Goal: Task Accomplishment & Management: Manage account settings

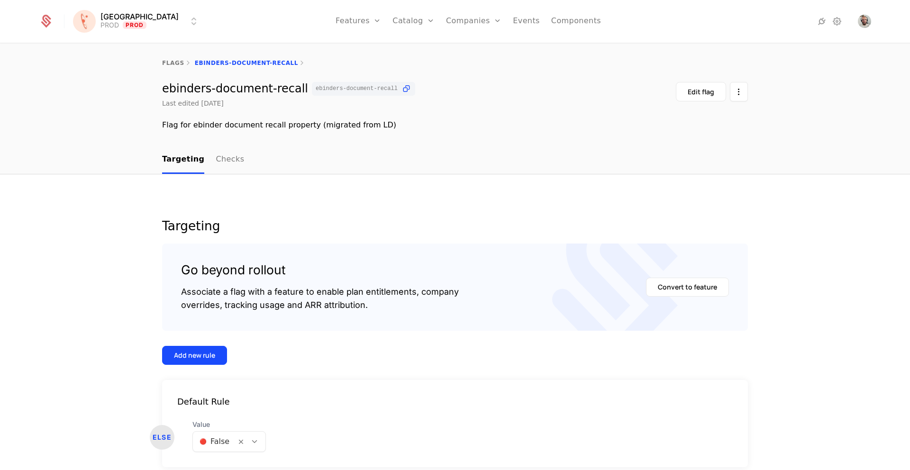
scroll to position [42, 0]
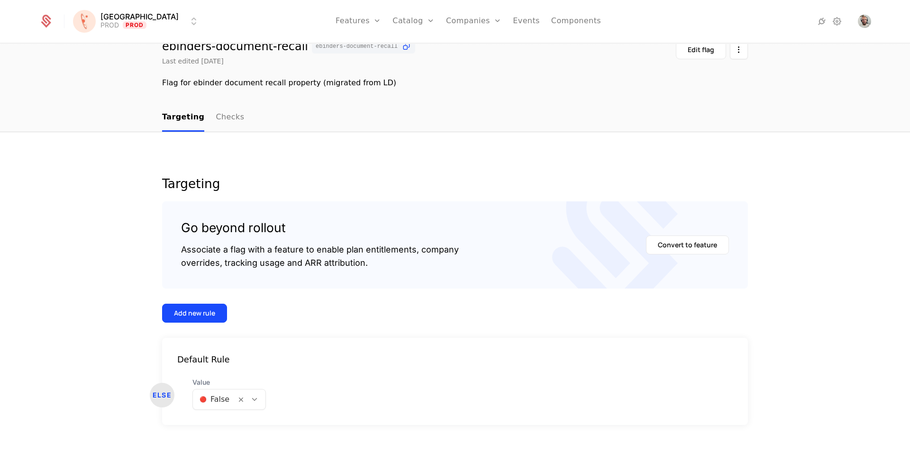
click at [154, 22] on html "[PERSON_NAME] PROD Prod Features Features Flags Catalog Plans Add Ons Credits C…" at bounding box center [455, 235] width 910 height 470
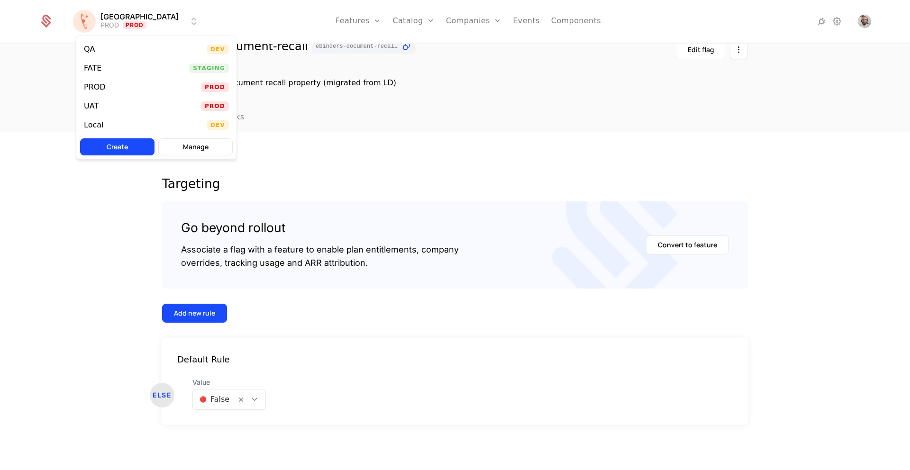
click at [120, 50] on div "QA Dev" at bounding box center [156, 49] width 160 height 19
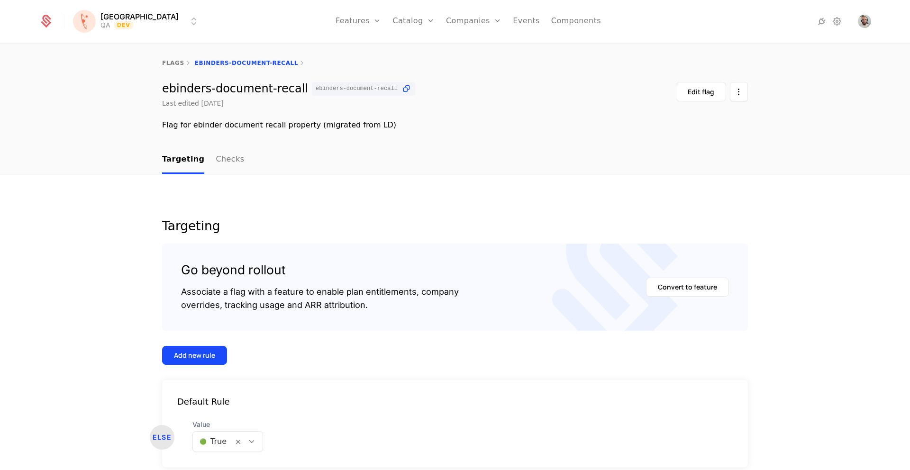
click at [174, 62] on link "flags" at bounding box center [173, 63] width 22 height 7
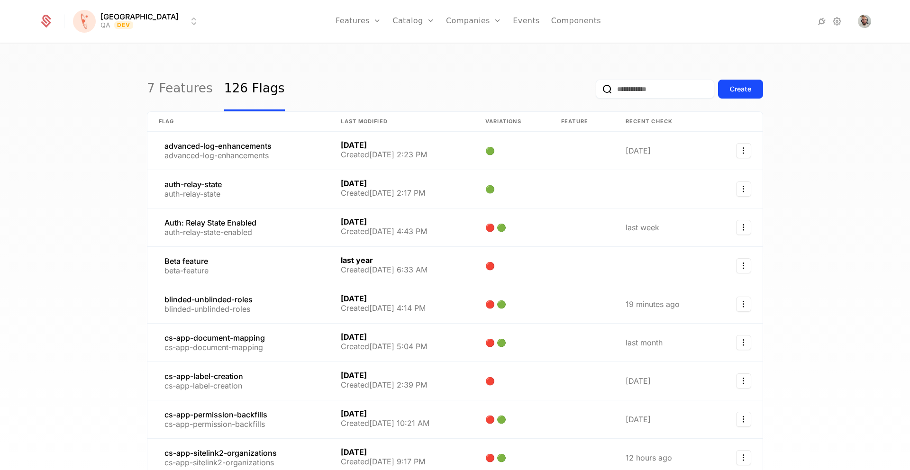
click at [621, 86] on input "email" at bounding box center [655, 89] width 119 height 19
paste input "**********"
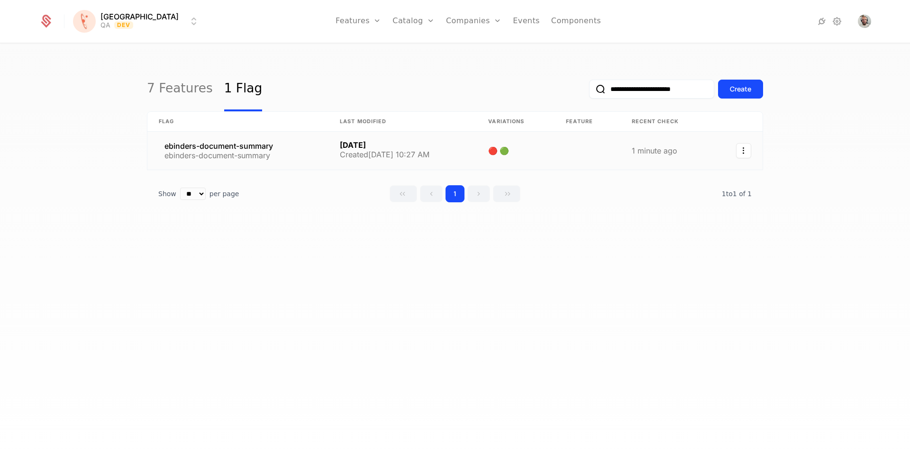
type input "**********"
click at [235, 146] on link at bounding box center [237, 151] width 181 height 38
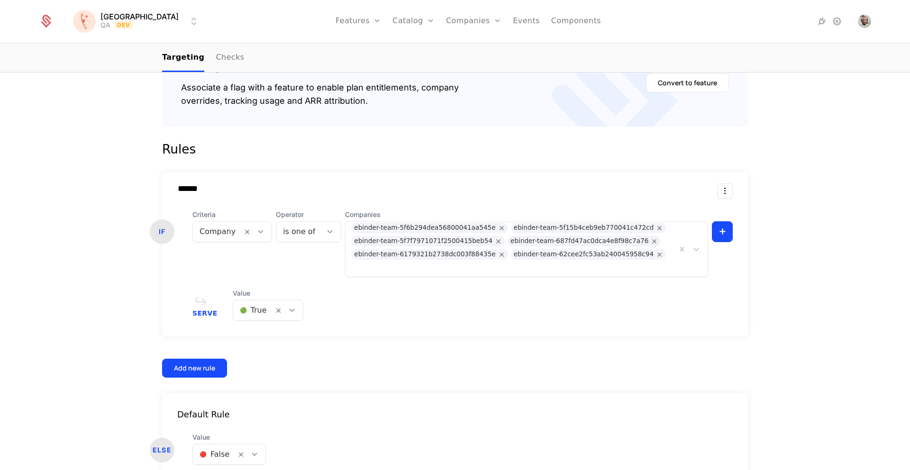
scroll to position [223, 0]
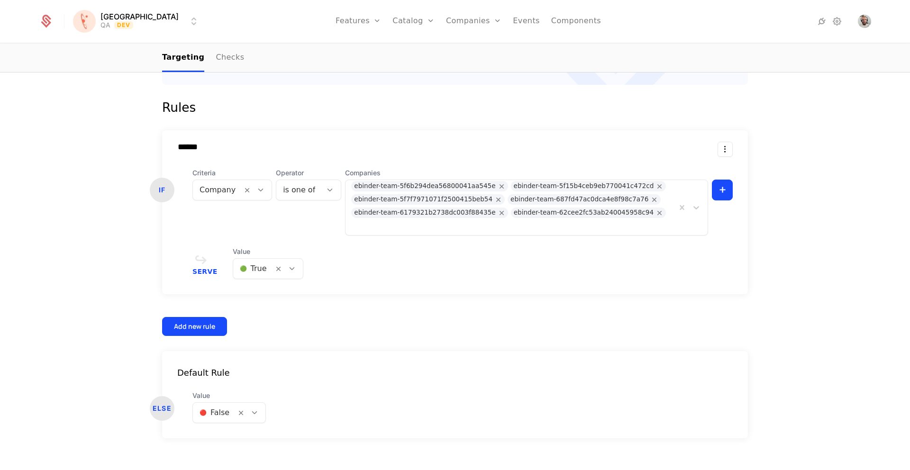
click at [605, 137] on div "****** IF Criteria Company Operator is one of Companies ebinder-team-5f6b294dea…" at bounding box center [455, 212] width 586 height 164
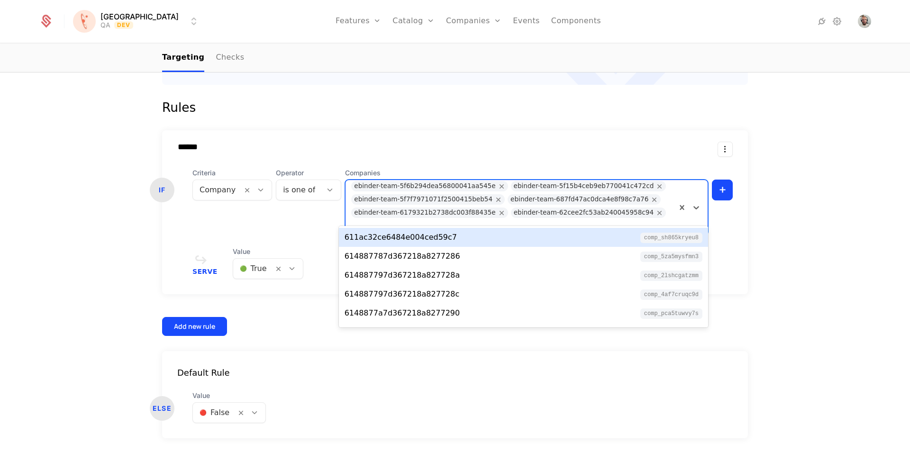
drag, startPoint x: 657, startPoint y: 212, endPoint x: 564, endPoint y: 167, distance: 103.5
click at [564, 195] on div "ebinder-team-5f6b294dea56800041aa545e ebinder-team-5f15b4ceb9eb770041c472cd ebi…" at bounding box center [511, 207] width 331 height 55
click at [546, 137] on div "****** IF Criteria Company Operator is one of Companies 611ac32ce6484e004ced59c…" at bounding box center [455, 212] width 586 height 164
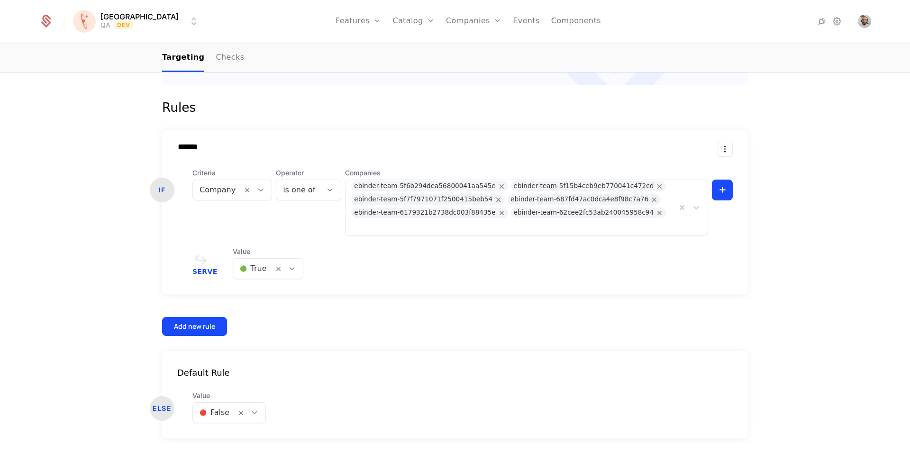
click at [441, 185] on div "ebinder-team-5f6b294dea56800041aa545e" at bounding box center [424, 186] width 141 height 10
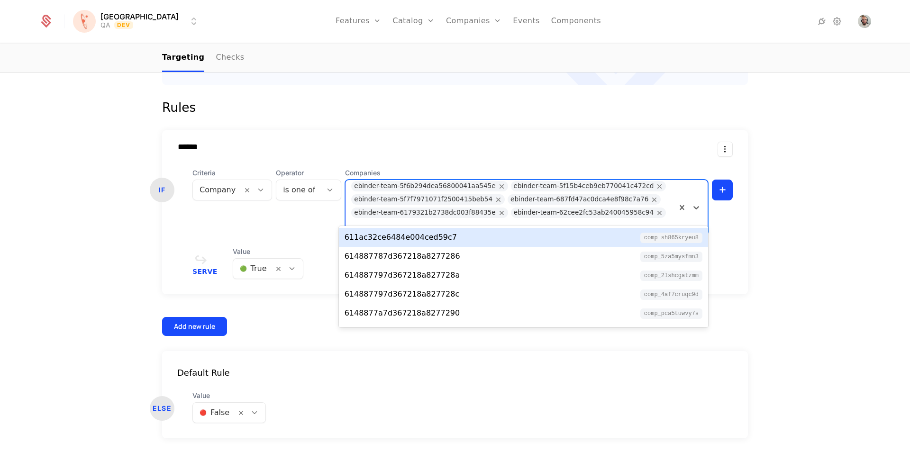
click at [441, 183] on div "ebinder-team-5f6b294dea56800041aa545e" at bounding box center [424, 186] width 141 height 10
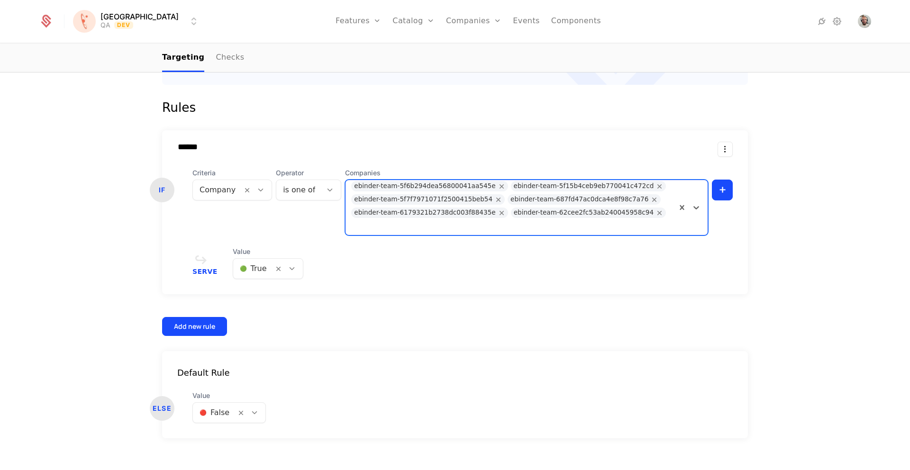
click at [441, 183] on div "ebinder-team-5f6b294dea56800041aa545e" at bounding box center [424, 186] width 141 height 10
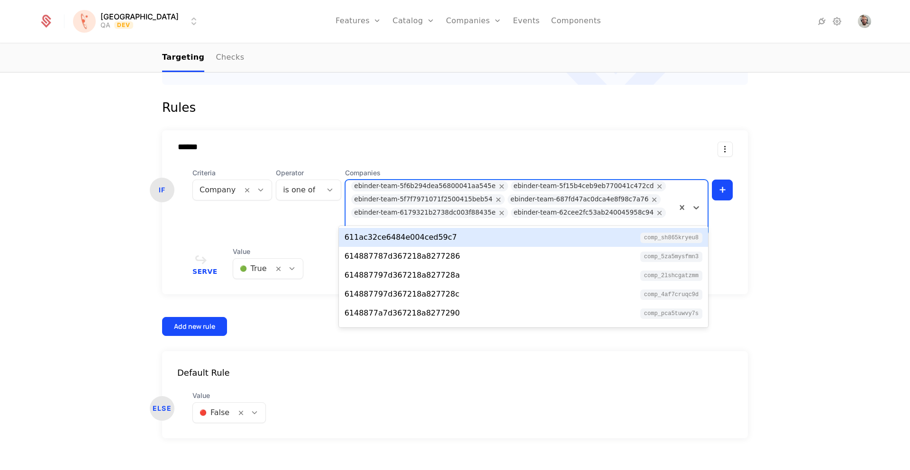
click at [441, 184] on div "ebinder-team-5f6b294dea56800041aa545e" at bounding box center [424, 186] width 141 height 10
click at [440, 185] on div "ebinder-team-5f6b294dea56800041aa545e" at bounding box center [424, 186] width 141 height 10
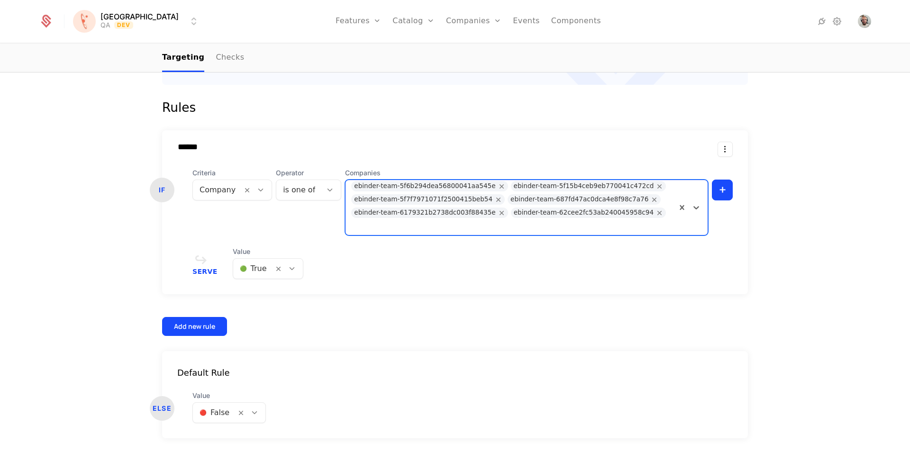
click at [440, 185] on div "ebinder-team-5f6b294dea56800041aa545e" at bounding box center [424, 186] width 141 height 10
click at [439, 185] on div "ebinder-team-5f6b294dea56800041aa545e" at bounding box center [424, 186] width 141 height 10
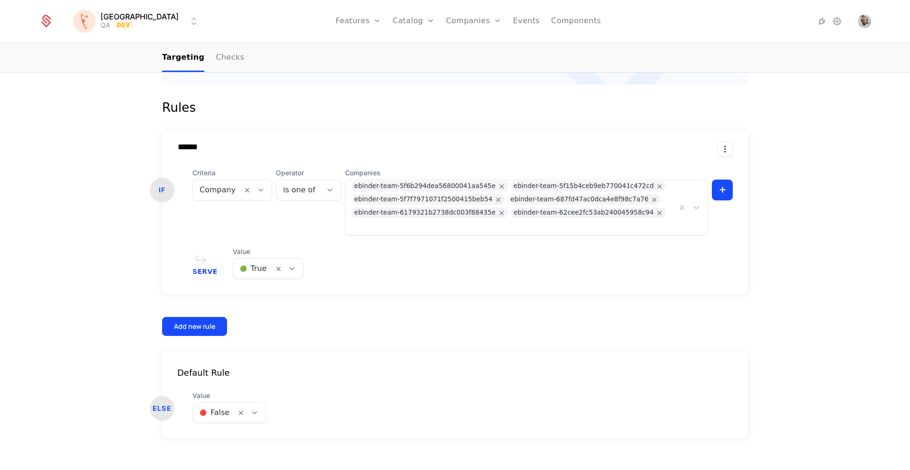
click at [458, 146] on div "******" at bounding box center [447, 147] width 540 height 10
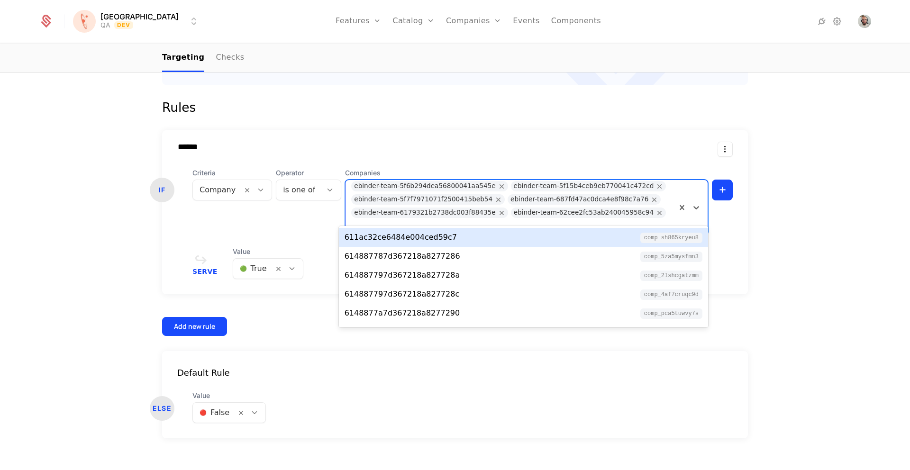
drag, startPoint x: 651, startPoint y: 215, endPoint x: 406, endPoint y: 145, distance: 254.9
click at [355, 174] on div "Companies 611ac32ce6484e004ced59c7, 1 of 10. 10 results available. Use Up and D…" at bounding box center [526, 201] width 363 height 67
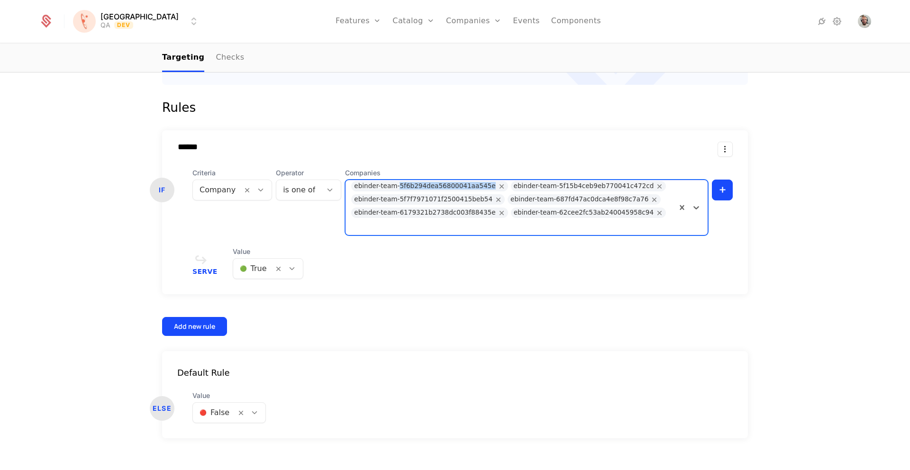
copy div "5f6b294dea56800041aa545e"
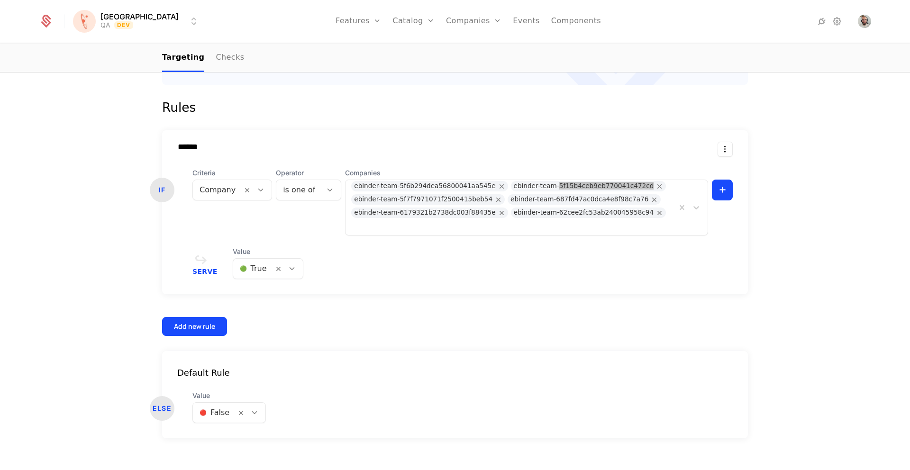
copy div "5f15b4ceb9eb770041c472cd"
copy div "5f7f7971071f2500415beb54"
copy div "687fd47ac0dca4e8f98c7a76"
copy div "6179321b2738dc003f88435e"
copy div "62cee2fc53ab240045958c94"
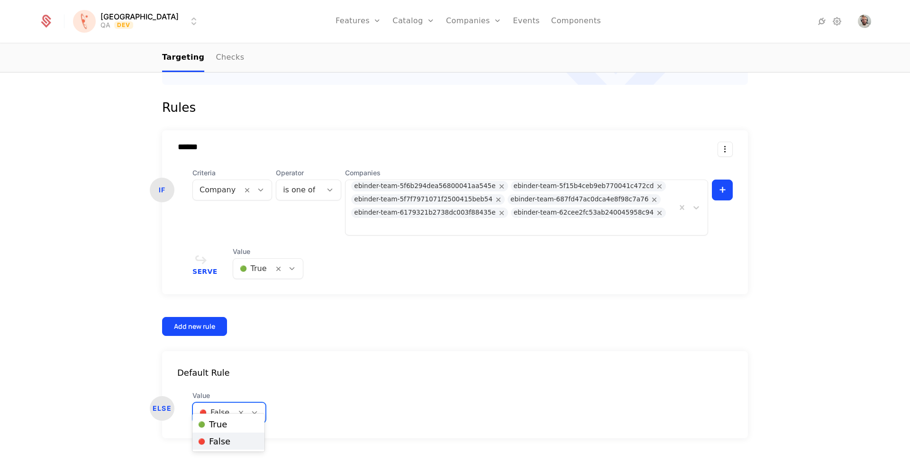
click at [256, 409] on icon at bounding box center [254, 413] width 9 height 9
click at [238, 427] on div "🟢 True" at bounding box center [228, 424] width 61 height 9
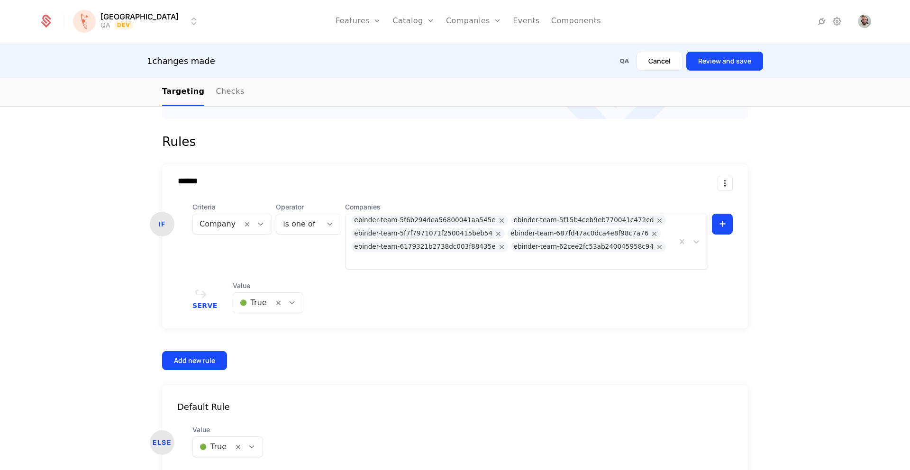
click at [711, 61] on button "Review and save" at bounding box center [724, 61] width 77 height 19
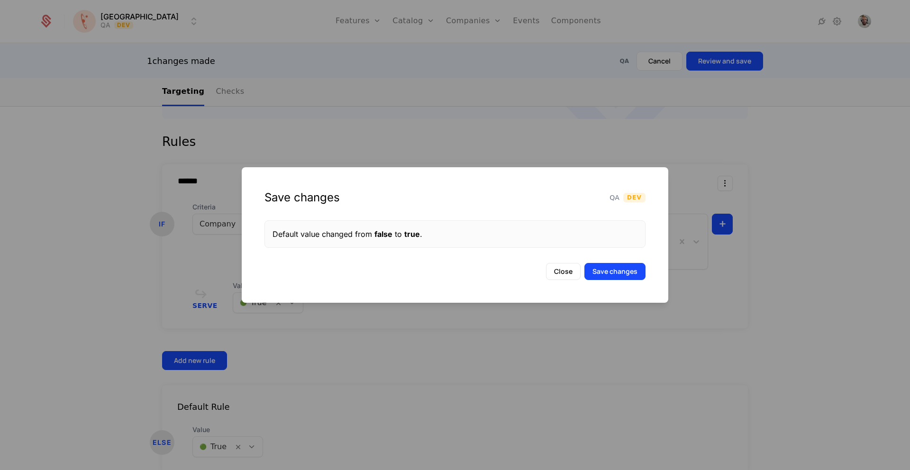
click at [596, 265] on button "Save changes" at bounding box center [615, 271] width 61 height 17
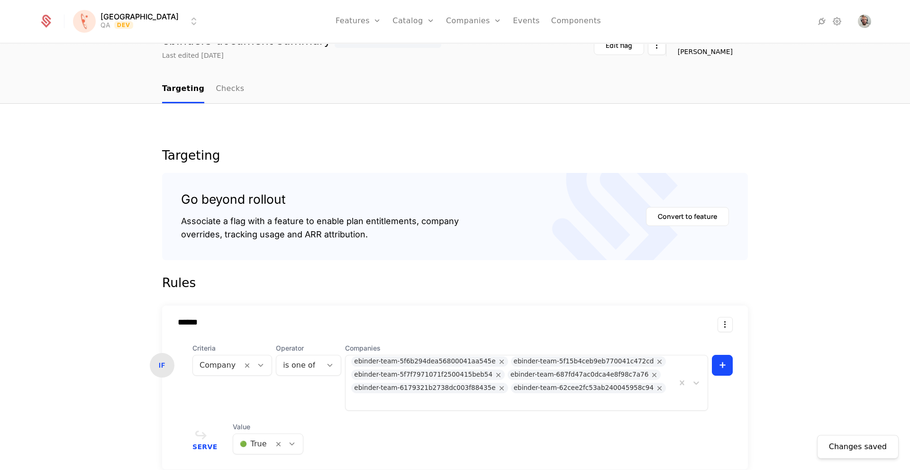
scroll to position [0, 0]
